Goal: Check status: Check status

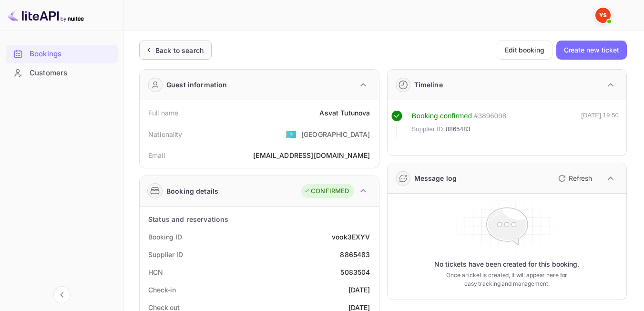
click at [196, 55] on div "Back to search" at bounding box center [175, 50] width 72 height 19
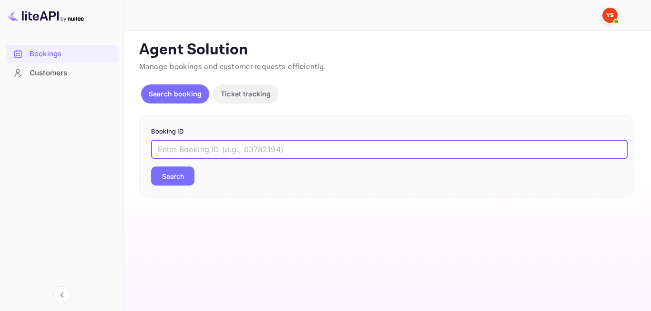
paste input "9001936"
type input "9001936"
click at [181, 184] on button "Search" at bounding box center [172, 175] width 43 height 19
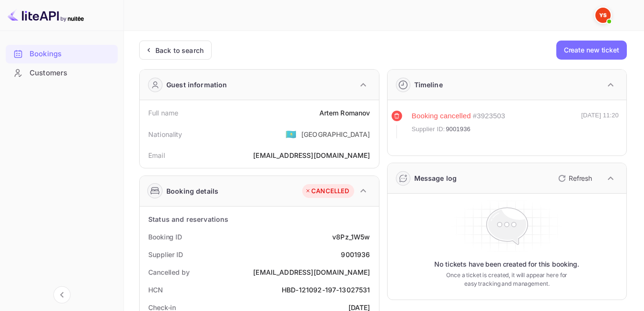
scroll to position [4, 0]
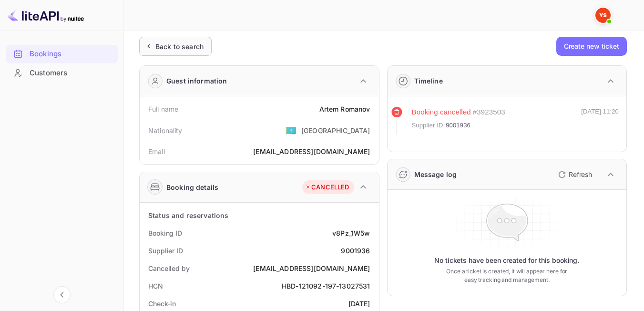
click at [150, 46] on icon at bounding box center [149, 46] width 10 height 10
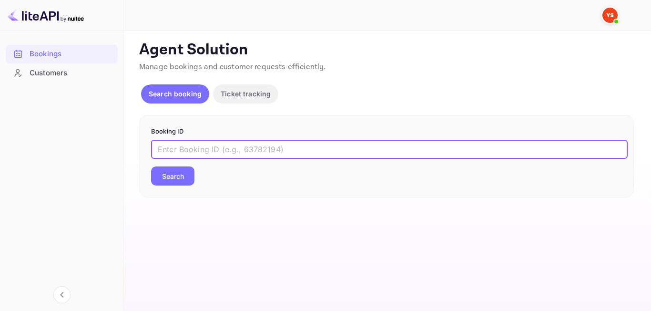
paste input "9388281"
type input "9388281"
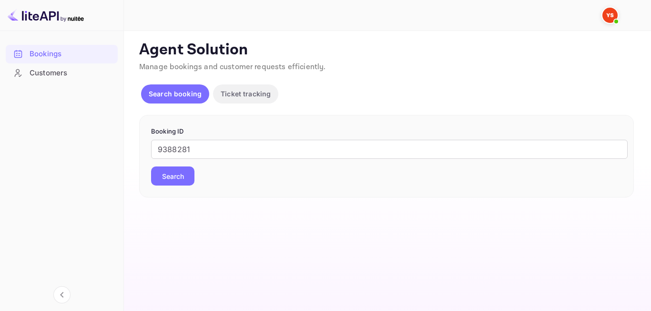
click at [183, 181] on button "Search" at bounding box center [172, 175] width 43 height 19
click at [185, 165] on div "9463721 ​ Search" at bounding box center [386, 163] width 471 height 46
click at [180, 169] on button "Search" at bounding box center [172, 175] width 43 height 19
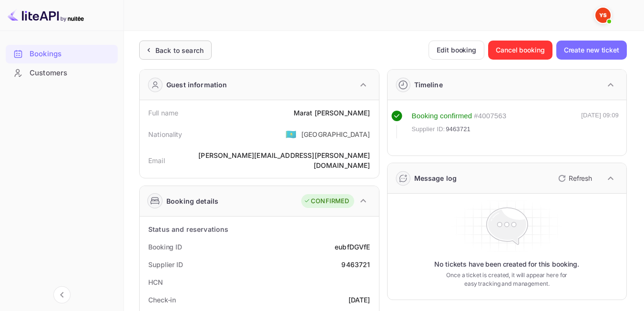
click at [173, 57] on div "Back to search" at bounding box center [175, 50] width 72 height 19
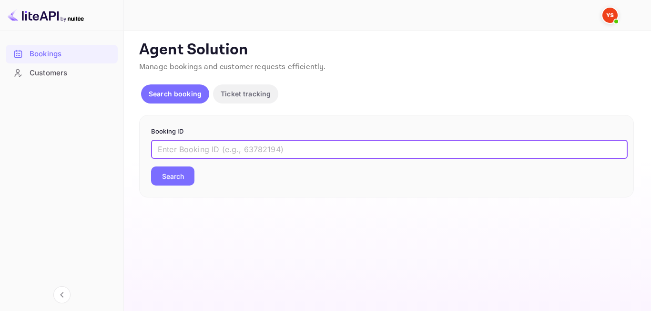
paste input "9172217"
type input "9172217"
click at [172, 180] on button "Search" at bounding box center [172, 175] width 43 height 19
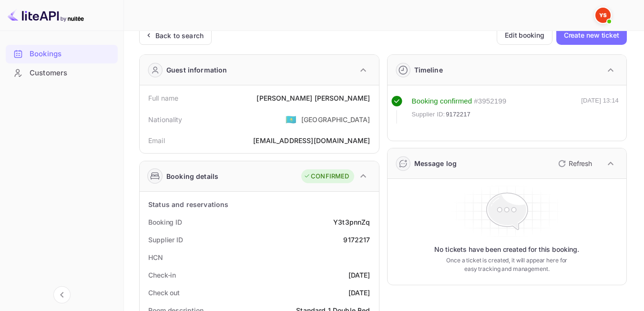
scroll to position [39, 0]
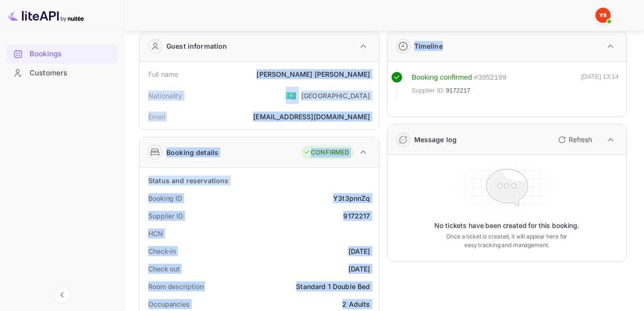
drag, startPoint x: 327, startPoint y: 77, endPoint x: 379, endPoint y: 79, distance: 52.5
click at [350, 72] on div "Ivan Shevchuk" at bounding box center [313, 74] width 113 height 10
click at [313, 72] on div "Full name Ivan Shevchuk" at bounding box center [260, 74] width 232 height 18
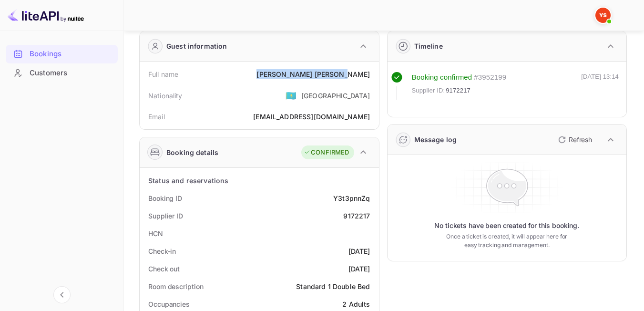
drag, startPoint x: 319, startPoint y: 72, endPoint x: 372, endPoint y: 80, distance: 53.0
click at [372, 80] on div "Full name Ivan Shevchuk" at bounding box center [260, 74] width 232 height 18
drag, startPoint x: 359, startPoint y: 77, endPoint x: 346, endPoint y: 78, distance: 12.9
click at [288, 97] on div "Nationality 🇰🇿 Kazakhstan" at bounding box center [260, 95] width 232 height 25
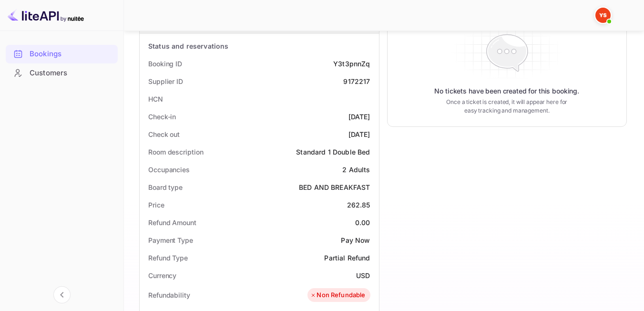
scroll to position [0, 0]
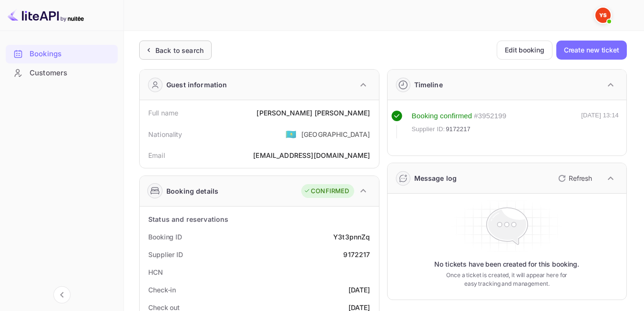
click at [173, 49] on div "Back to search" at bounding box center [179, 50] width 48 height 10
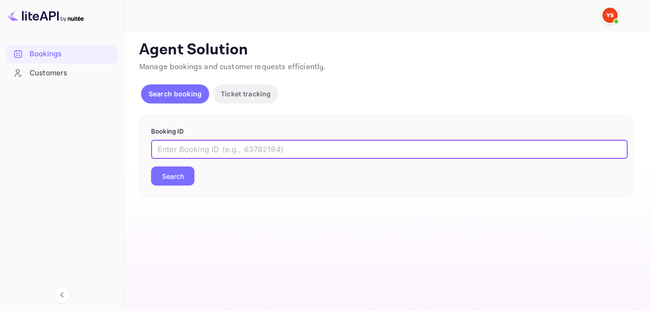
paste input "9372118"
type input "9372118"
click at [179, 186] on div "Booking ID 9372118 ​ Search" at bounding box center [386, 156] width 495 height 83
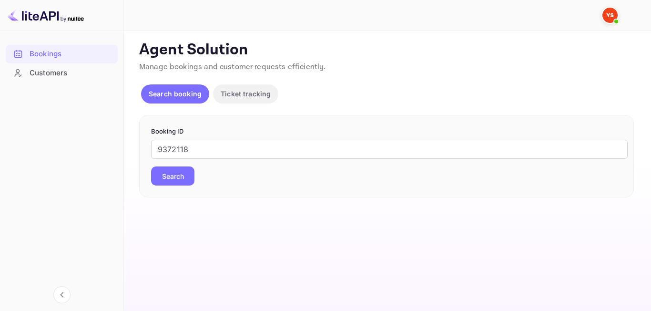
click at [172, 175] on button "Search" at bounding box center [172, 175] width 43 height 19
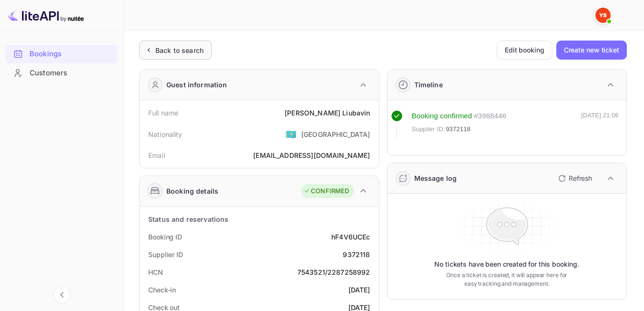
click at [176, 41] on div "Back to search" at bounding box center [175, 50] width 72 height 19
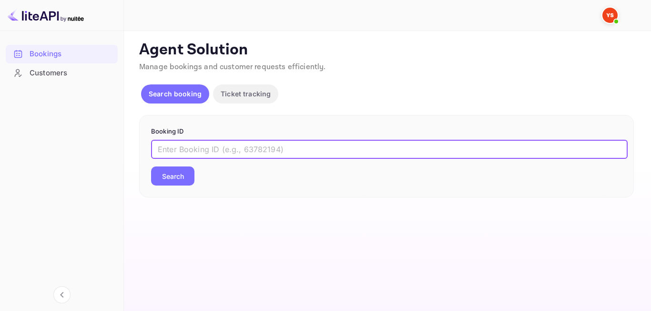
paste input "8959179"
type input "8959179"
click at [182, 173] on button "Search" at bounding box center [172, 175] width 43 height 19
